Goal: Task Accomplishment & Management: Use online tool/utility

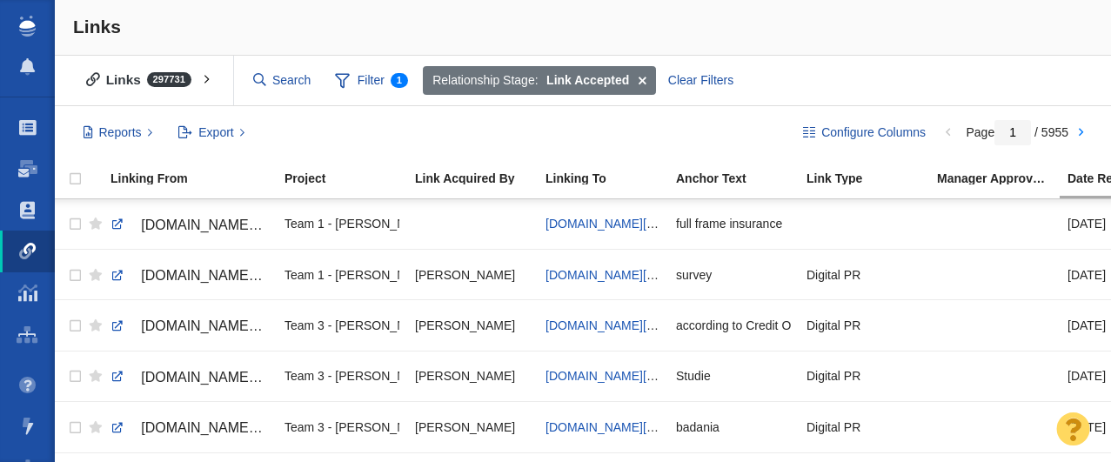
click at [115, 223] on link at bounding box center [118, 225] width 16 height 16
checkbox input "true"
click at [76, 225] on input "checkbox" at bounding box center [73, 224] width 26 height 38
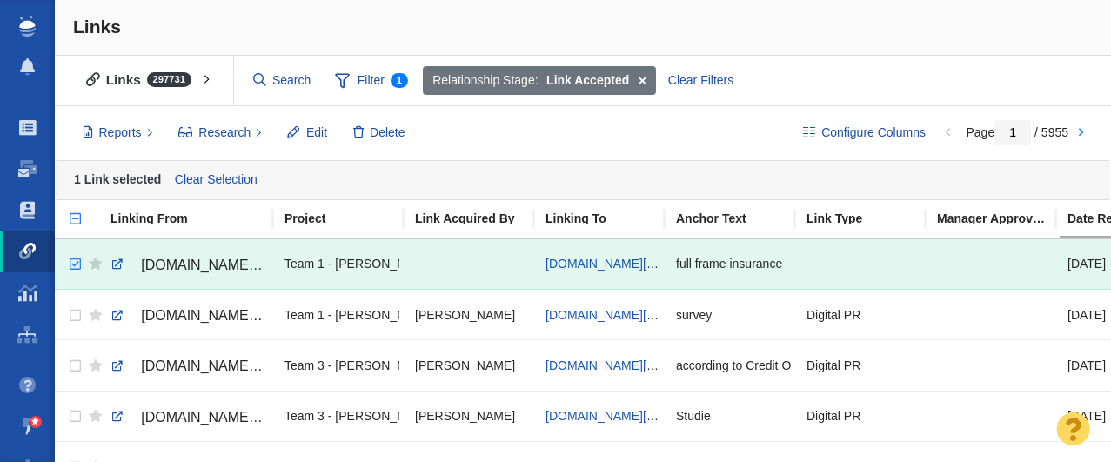
click at [76, 225] on input "checkbox" at bounding box center [68, 228] width 26 height 38
checkbox input "true"
checkbox input "false"
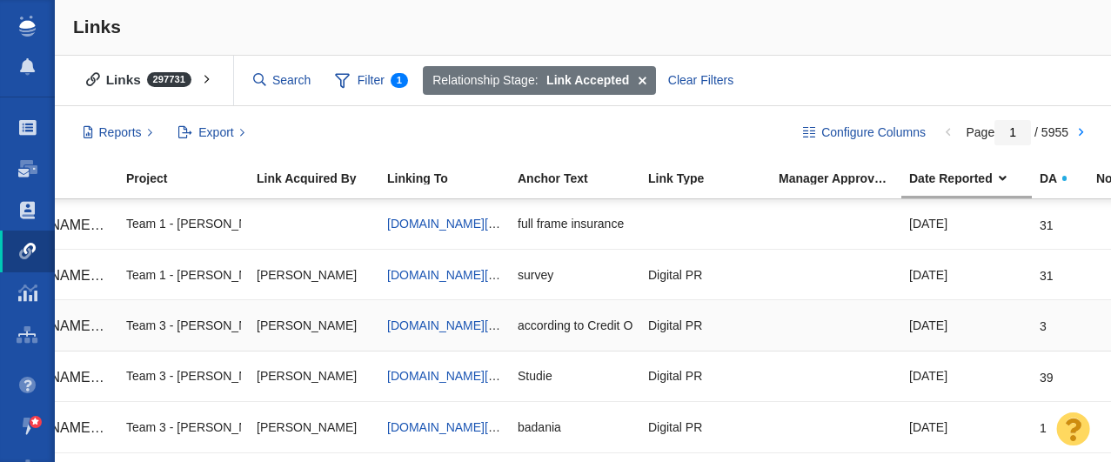
scroll to position [0, 309]
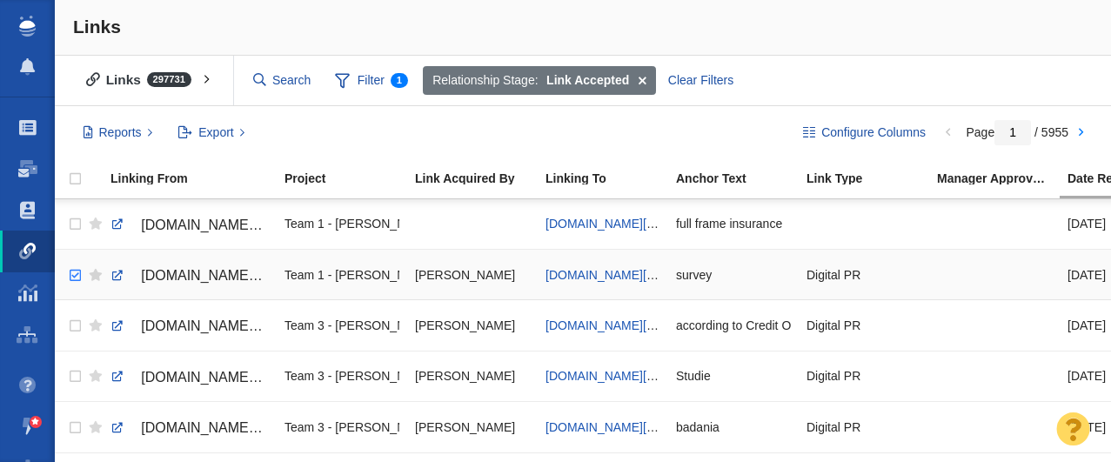
checkbox input "true"
click at [74, 276] on input "checkbox" at bounding box center [73, 276] width 26 height 38
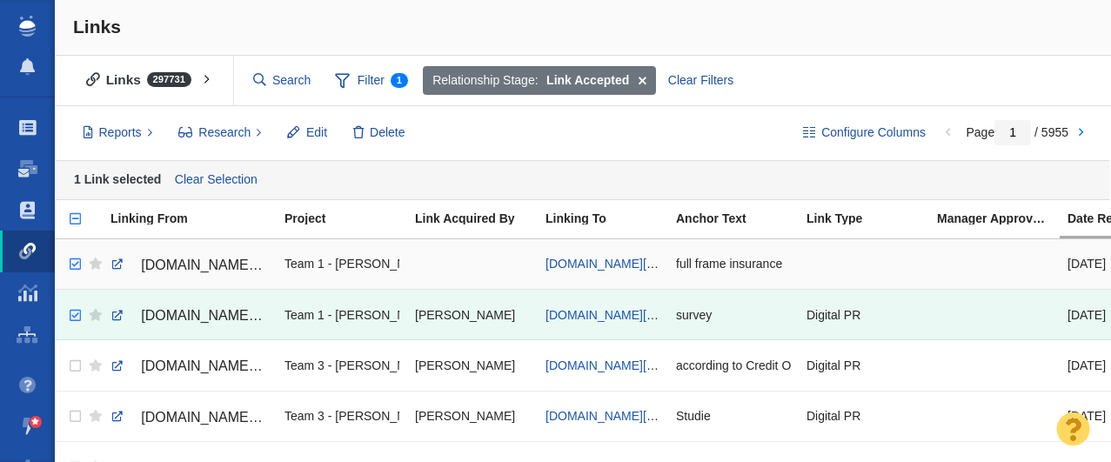
checkbox input "true"
click at [75, 265] on input "checkbox" at bounding box center [73, 264] width 26 height 38
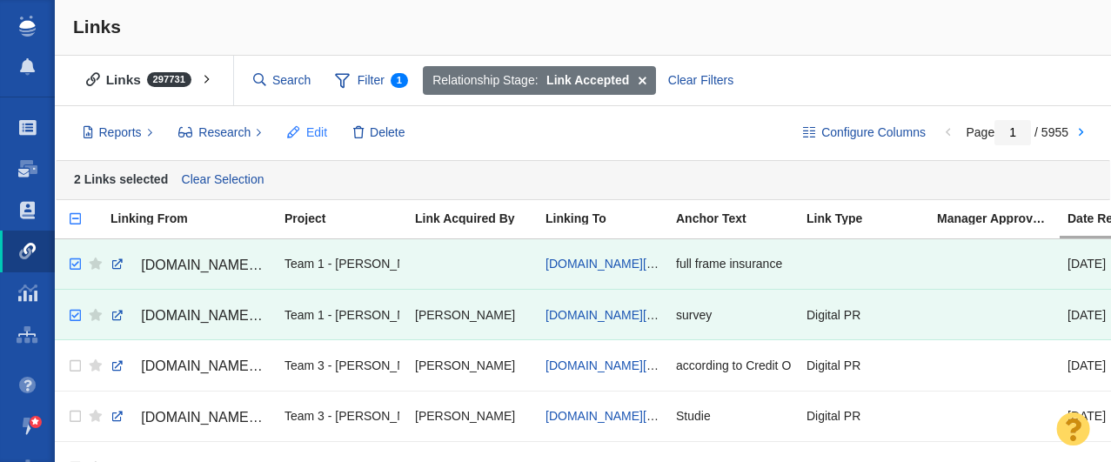
click at [309, 130] on span "Edit" at bounding box center [316, 133] width 21 height 18
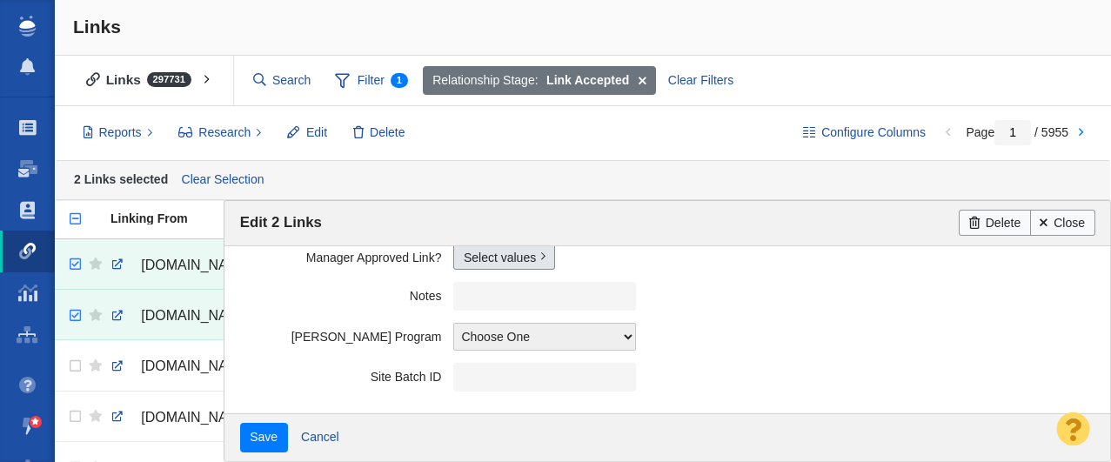
click at [491, 259] on link "Select values" at bounding box center [504, 257] width 102 height 26
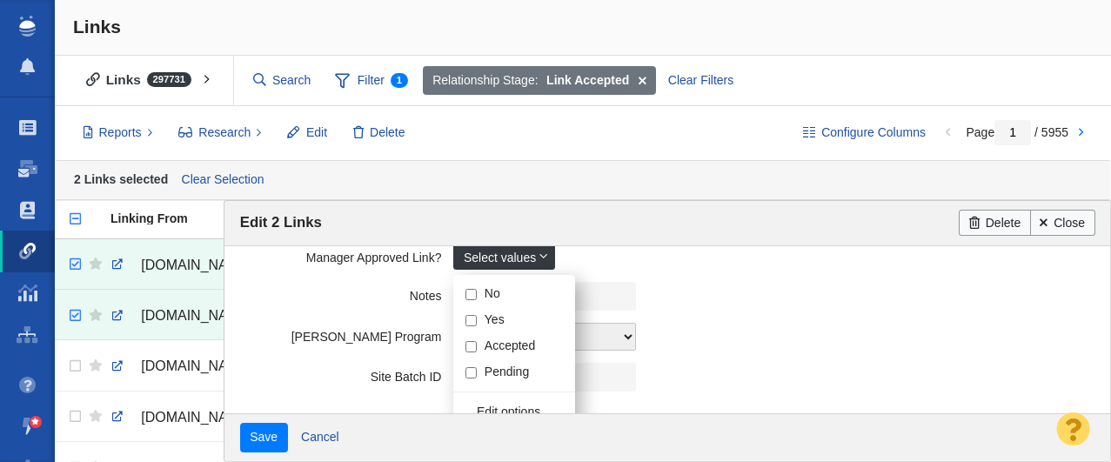
click at [473, 322] on input "Yes" at bounding box center [471, 320] width 11 height 11
checkbox input "true"
click at [301, 299] on label "Notes" at bounding box center [347, 293] width 214 height 22
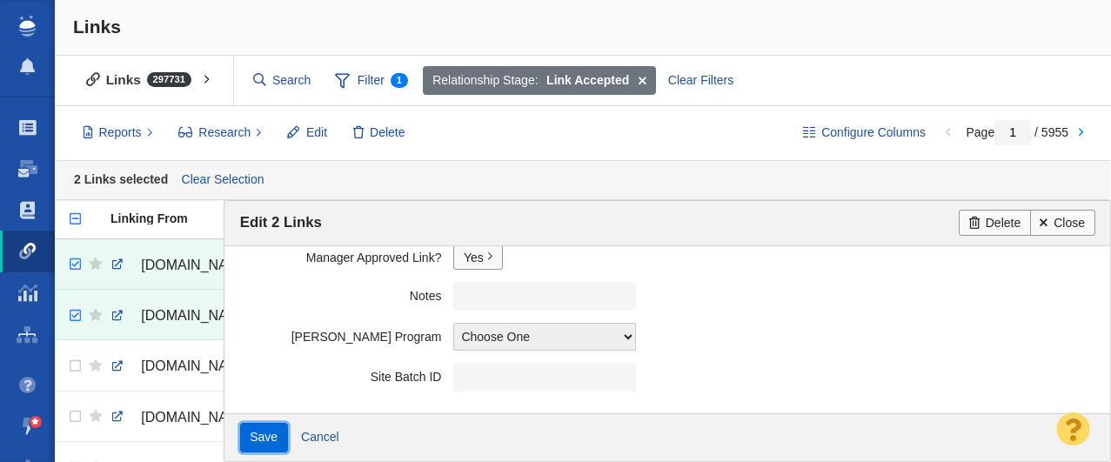
click at [249, 441] on input "Save" at bounding box center [264, 438] width 48 height 30
